Goal: Task Accomplishment & Management: Use online tool/utility

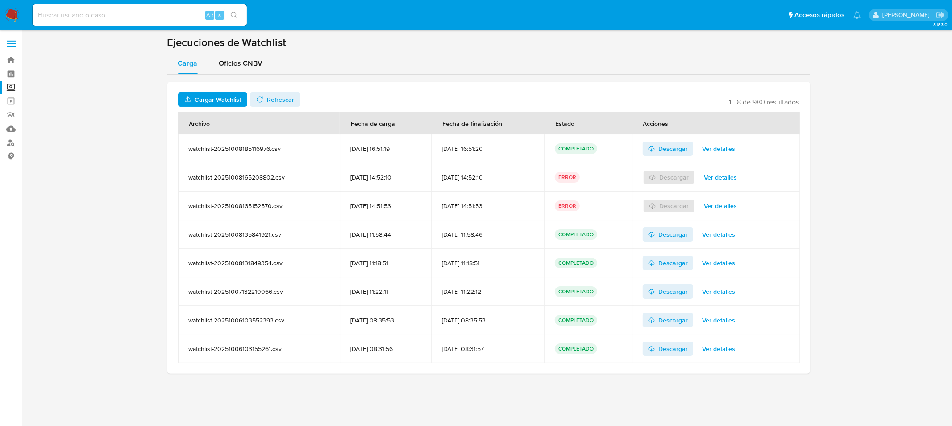
click at [208, 97] on span "Cargar Watchlist" at bounding box center [218, 99] width 46 height 14
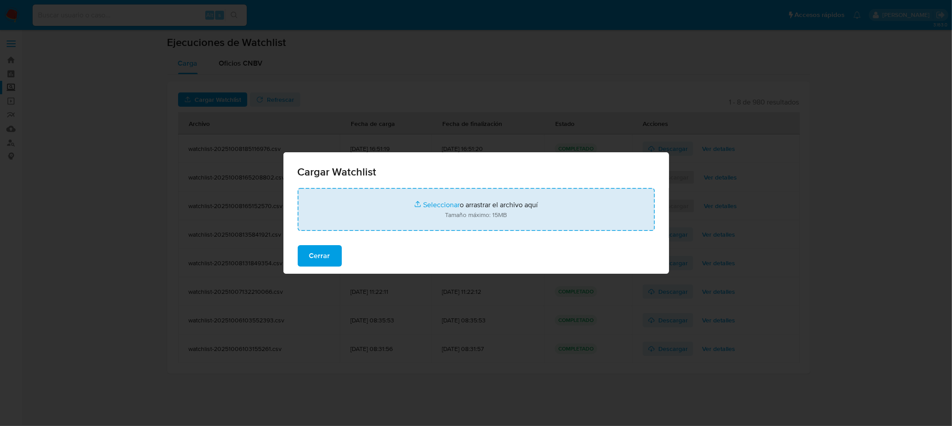
click at [428, 207] on input "file" at bounding box center [476, 209] width 357 height 43
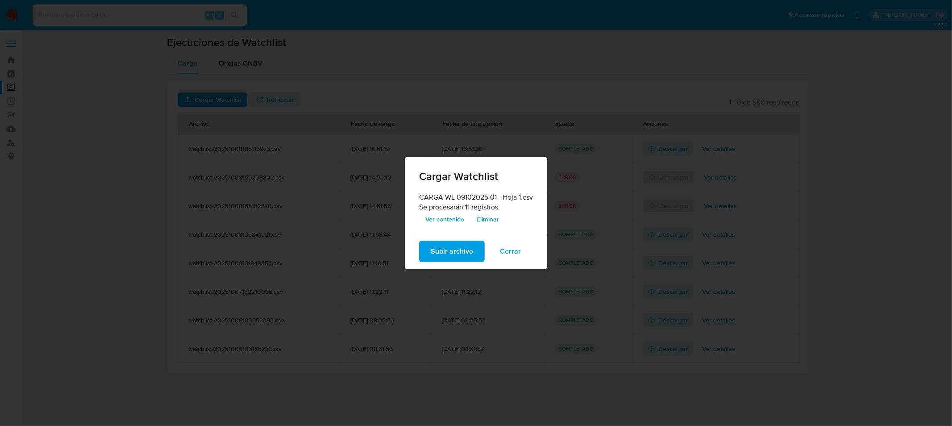
click at [442, 217] on span "Ver contenido" at bounding box center [444, 219] width 39 height 12
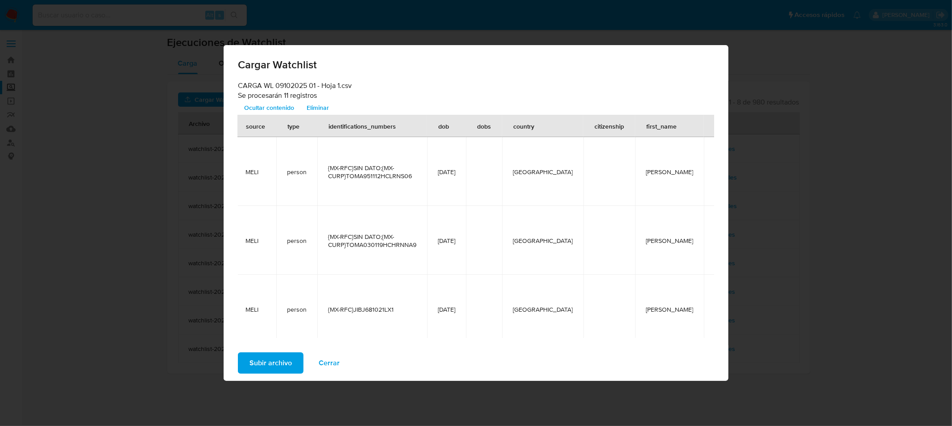
scroll to position [0, 87]
click at [278, 362] on span "Subir archivo" at bounding box center [271, 363] width 42 height 20
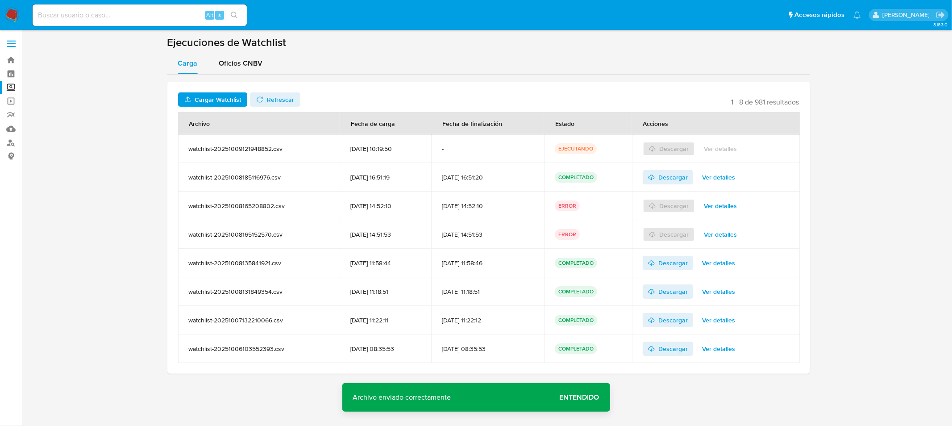
click at [275, 105] on span "Refrescar" at bounding box center [280, 99] width 27 height 14
click at [717, 151] on span "Ver detalles" at bounding box center [718, 148] width 33 height 12
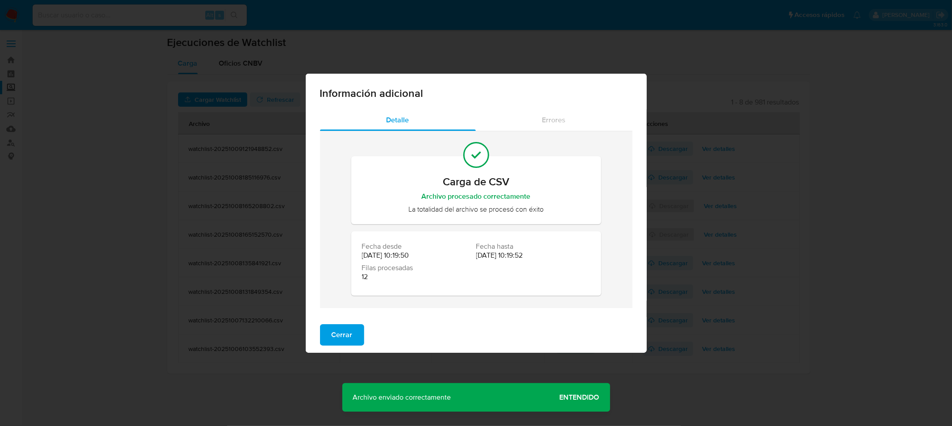
click at [78, 235] on div "Información adicional Detalle Errores Carga de CSV Archivo procesado correctame…" at bounding box center [476, 213] width 952 height 426
